Goal: Task Accomplishment & Management: Manage account settings

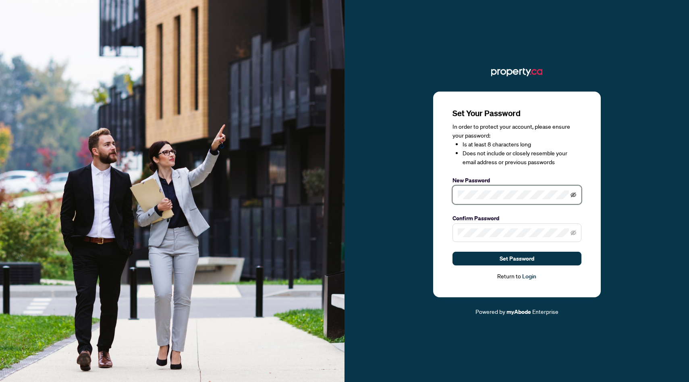
click at [572, 193] on icon "eye-invisible" at bounding box center [573, 195] width 6 height 6
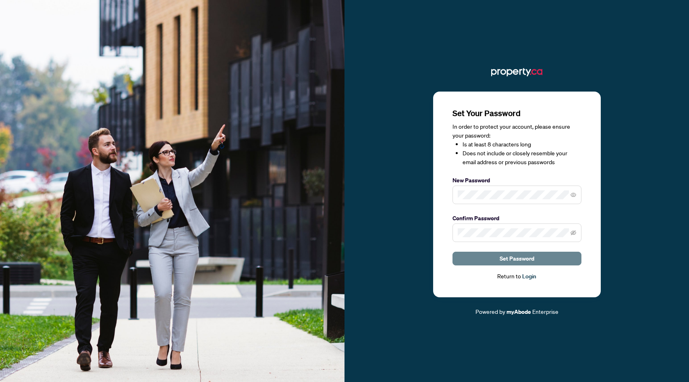
click at [510, 257] on span "Set Password" at bounding box center [517, 258] width 35 height 13
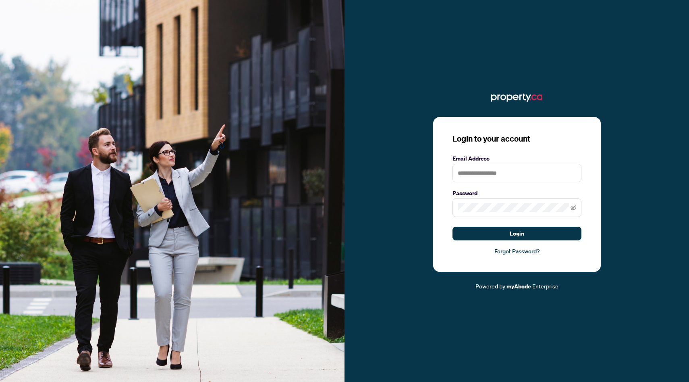
click at [488, 170] on input "text" at bounding box center [516, 173] width 129 height 19
type input "**********"
click at [473, 198] on div "Password" at bounding box center [516, 203] width 129 height 28
click at [452, 226] on button "Login" at bounding box center [516, 233] width 129 height 14
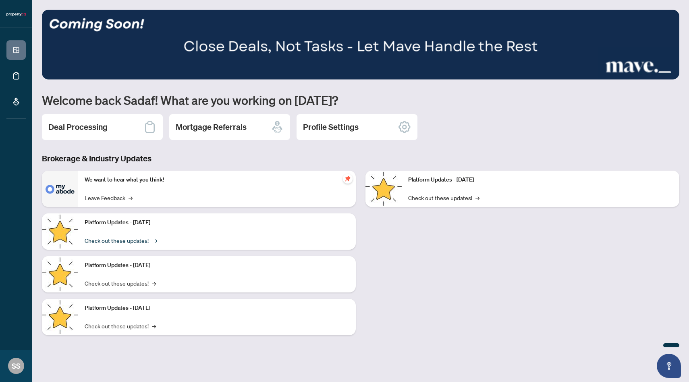
click at [147, 240] on link "Check out these updates! →" at bounding box center [120, 240] width 71 height 9
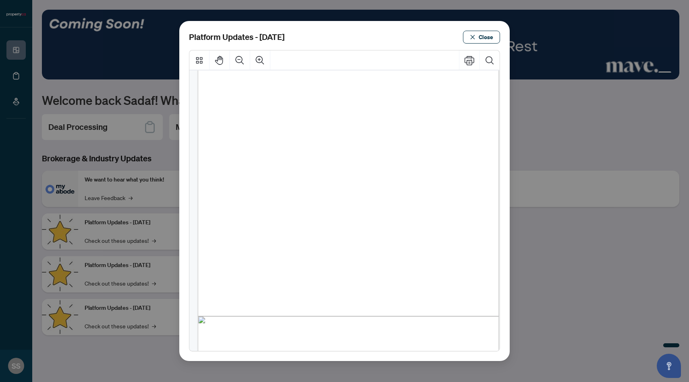
scroll to position [116, 0]
click at [480, 34] on span "Close" at bounding box center [486, 37] width 15 height 13
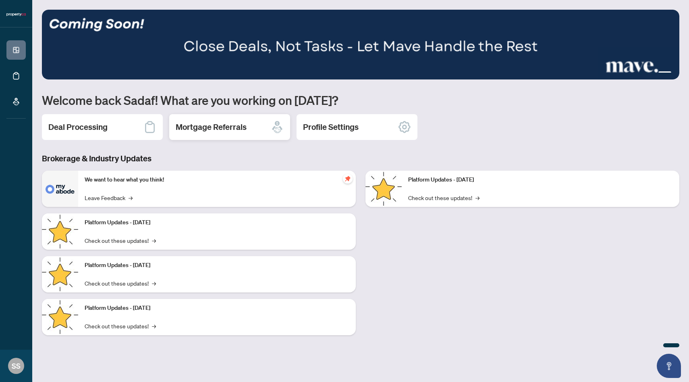
click at [257, 132] on div "Mortgage Referrals" at bounding box center [229, 127] width 121 height 26
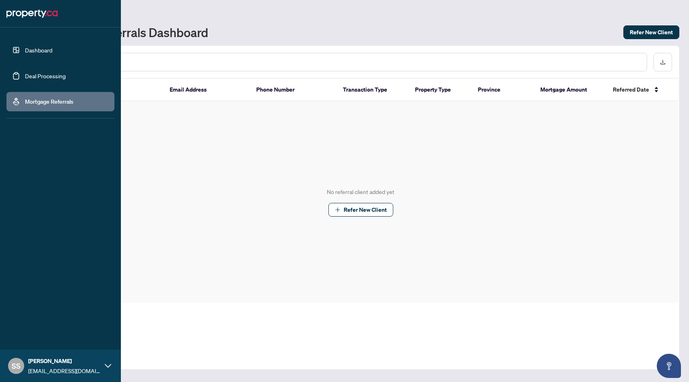
click at [36, 78] on link "Deal Processing" at bounding box center [45, 75] width 41 height 7
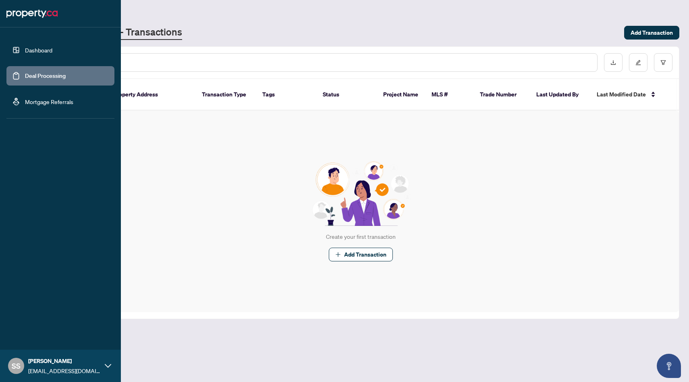
click at [32, 54] on link "Dashboard" at bounding box center [38, 49] width 27 height 7
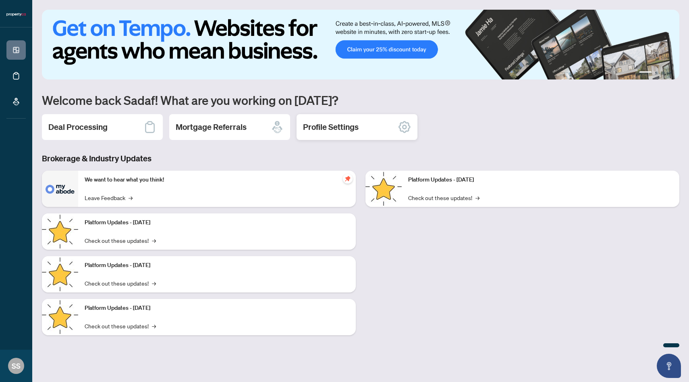
click at [344, 133] on div "Profile Settings" at bounding box center [357, 127] width 121 height 26
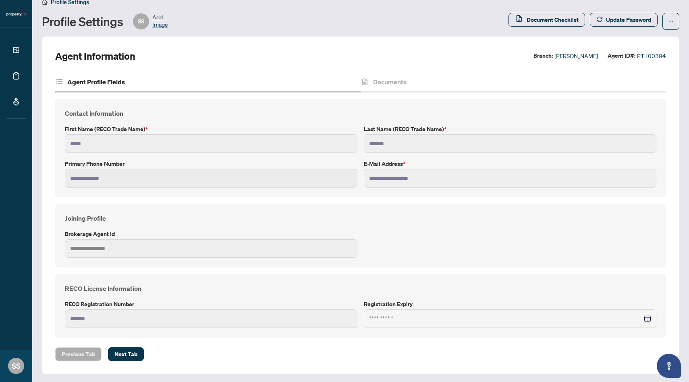
scroll to position [14, 0]
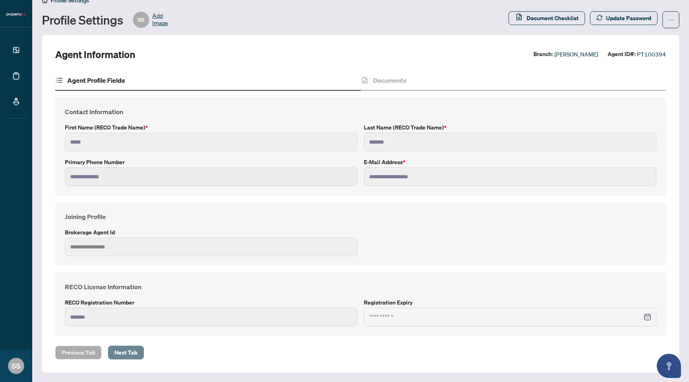
click at [129, 355] on span "Next Tab" at bounding box center [125, 352] width 23 height 13
